Goal: Task Accomplishment & Management: Complete application form

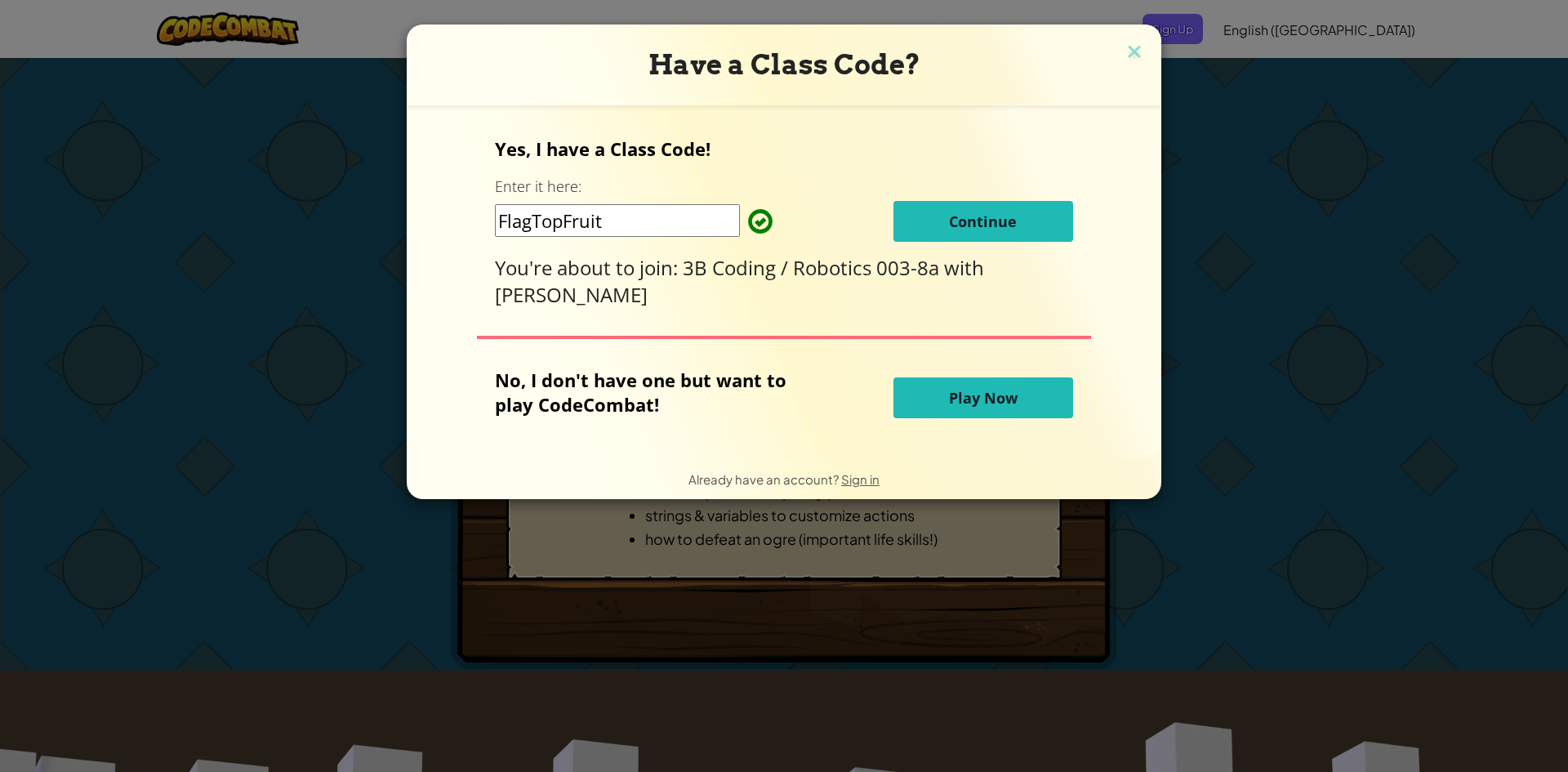
click at [963, 238] on button "Continue" at bounding box center [983, 221] width 180 height 40
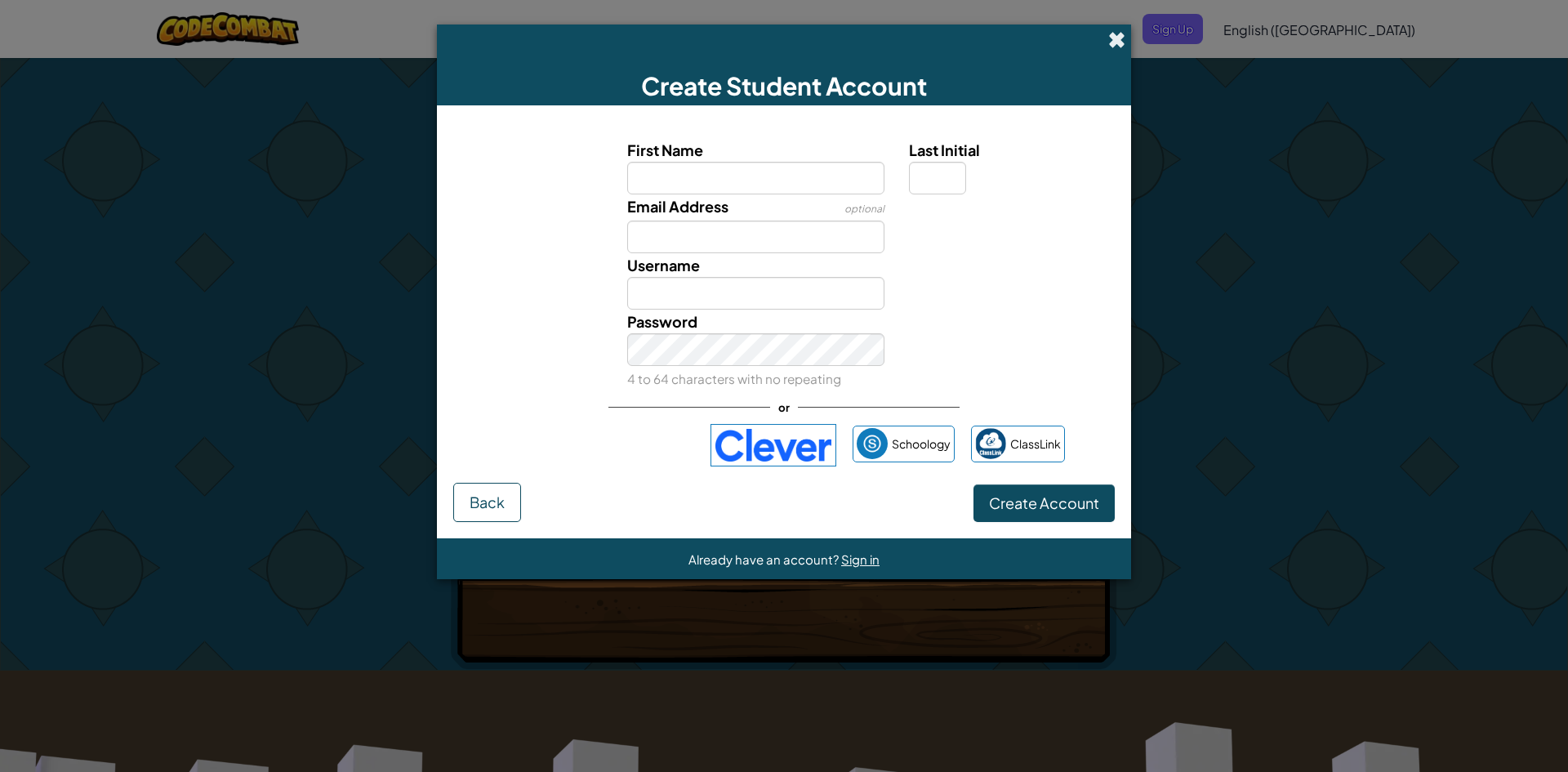
click at [1112, 40] on span at bounding box center [1117, 40] width 17 height 17
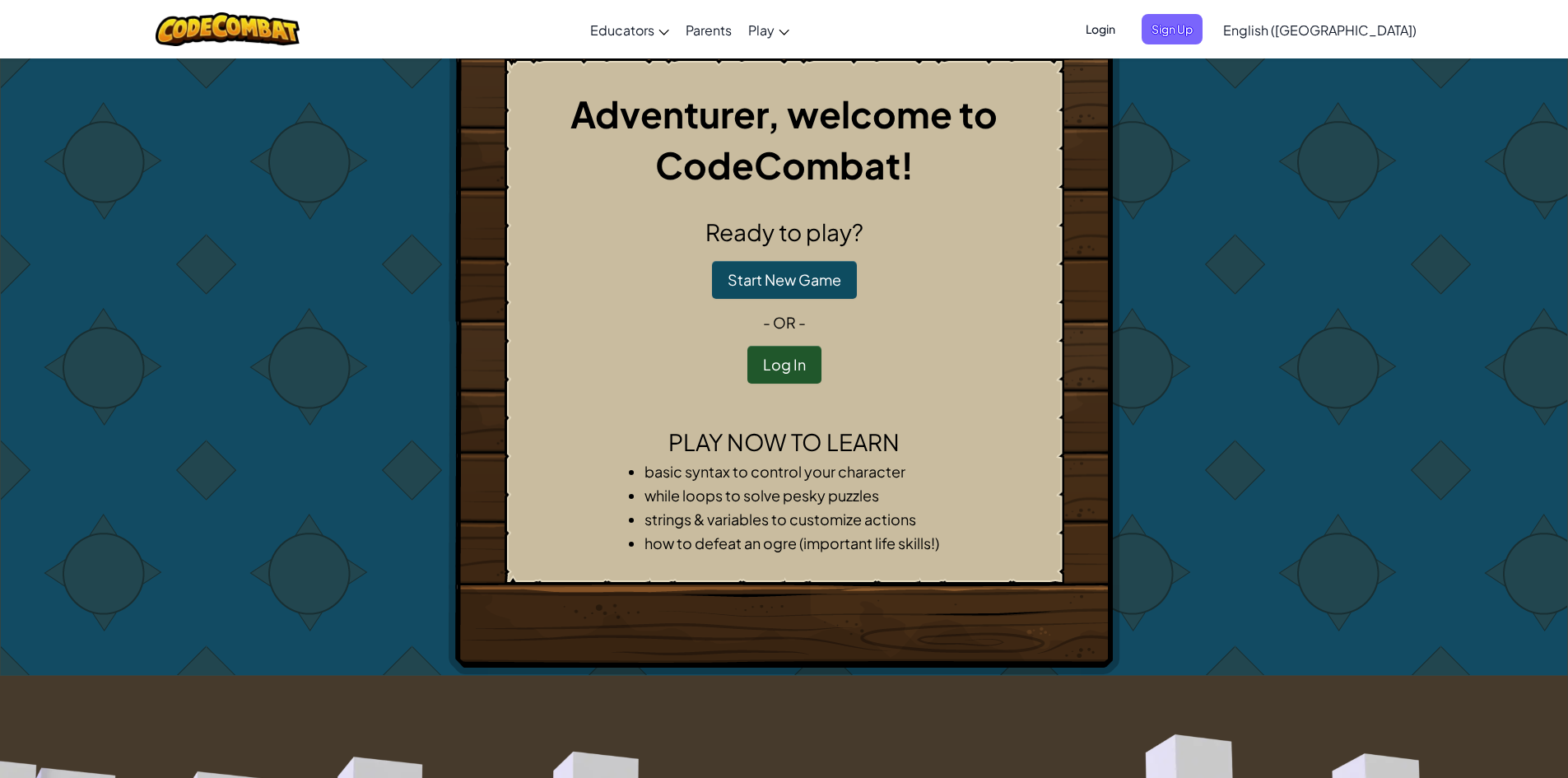
drag, startPoint x: 708, startPoint y: 279, endPoint x: 780, endPoint y: 356, distance: 105.4
click at [780, 356] on div "Ready to play? Start New Game - or - Log In" at bounding box center [784, 299] width 532 height 169
click at [783, 362] on button "Log In" at bounding box center [784, 364] width 74 height 38
